Goal: Check status: Check status

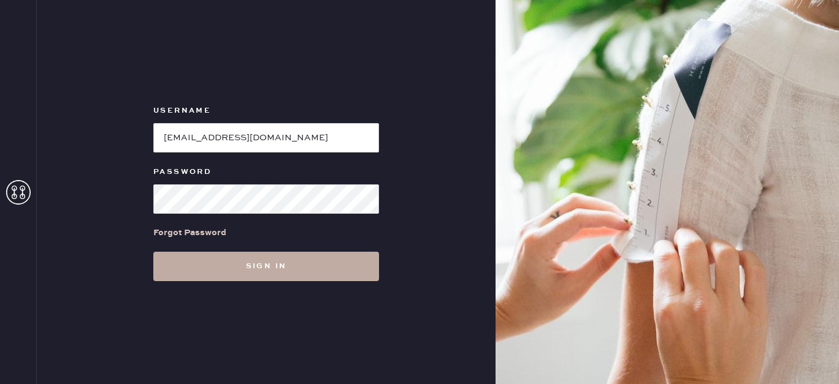
click at [280, 260] on button "Sign in" at bounding box center [266, 266] width 226 height 29
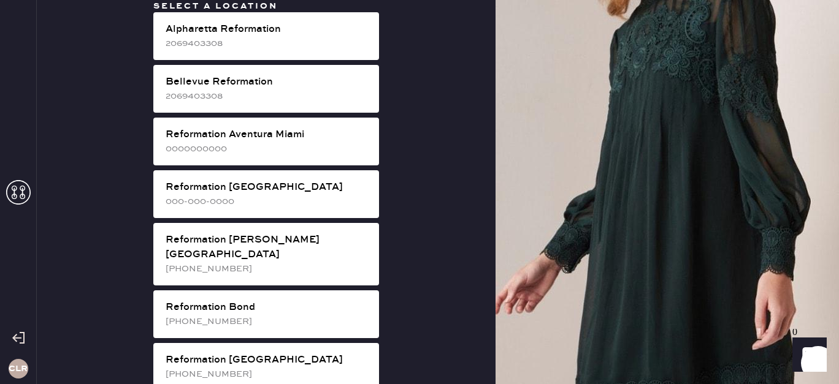
scroll to position [2316, 0]
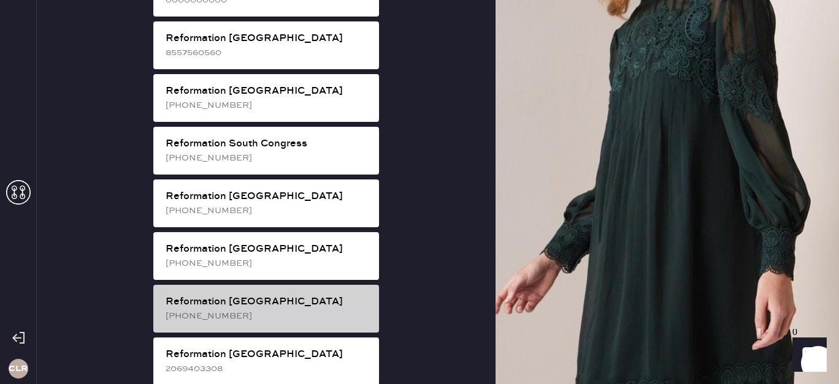
click at [346, 295] on div "Reformation [GEOGRAPHIC_DATA]" at bounding box center [266, 302] width 203 height 15
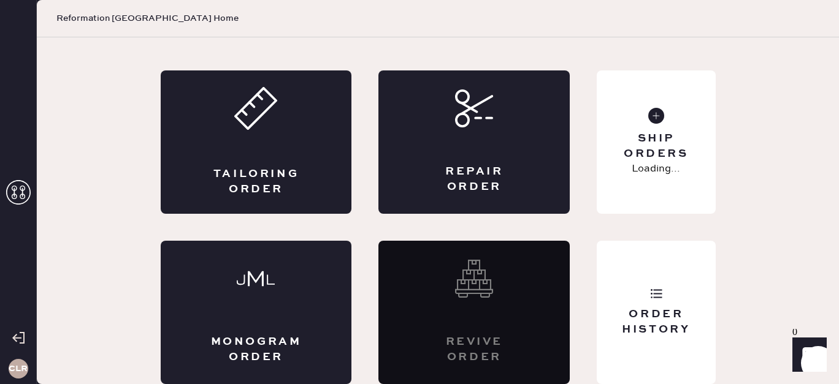
scroll to position [60, 0]
click at [639, 301] on div "Order History" at bounding box center [655, 312] width 118 height 143
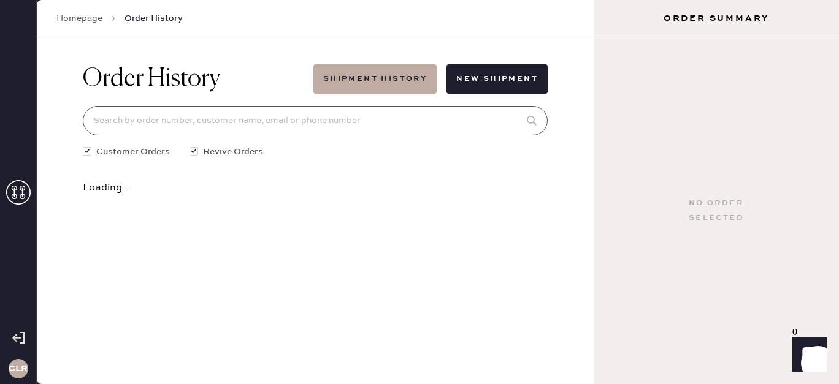
click at [365, 117] on input at bounding box center [315, 120] width 465 height 29
paste input "[EMAIL_ADDRESS][DOMAIN_NAME]"
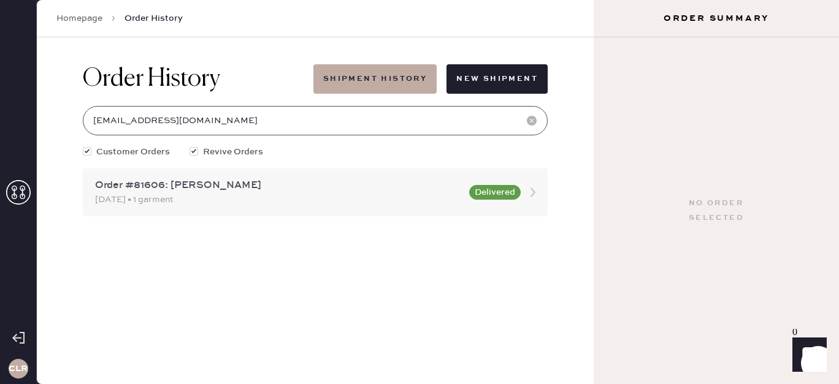
type input "[EMAIL_ADDRESS][DOMAIN_NAME]"
click at [341, 191] on div "Order #81606: [PERSON_NAME]" at bounding box center [278, 185] width 367 height 15
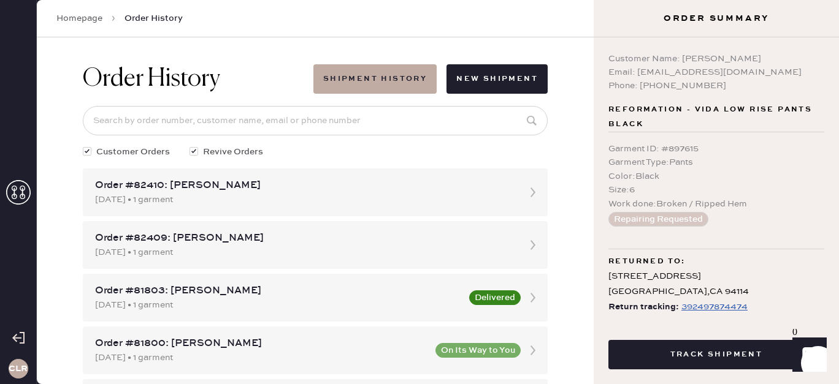
scroll to position [19, 0]
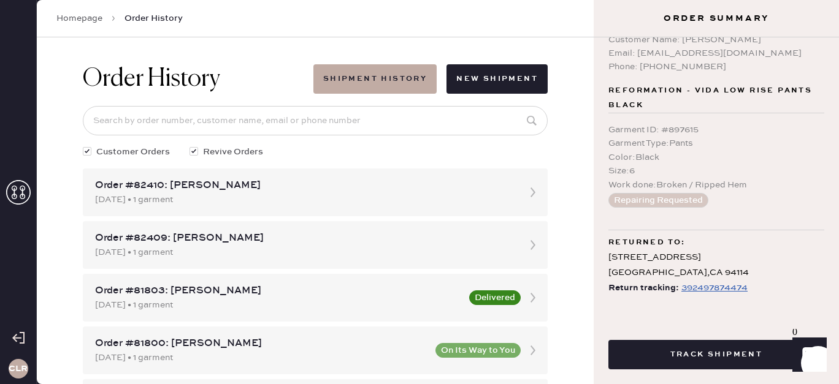
click at [690, 289] on div "392497874474" at bounding box center [714, 288] width 66 height 15
